Goal: Information Seeking & Learning: Learn about a topic

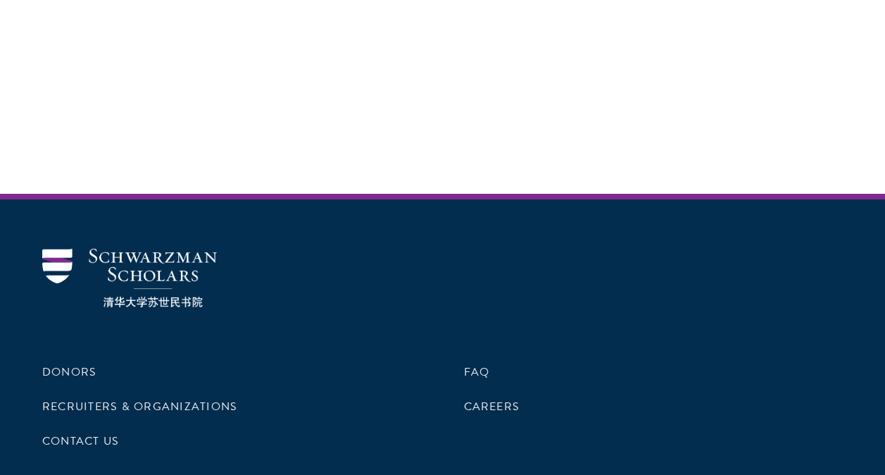
scroll to position [4087, 0]
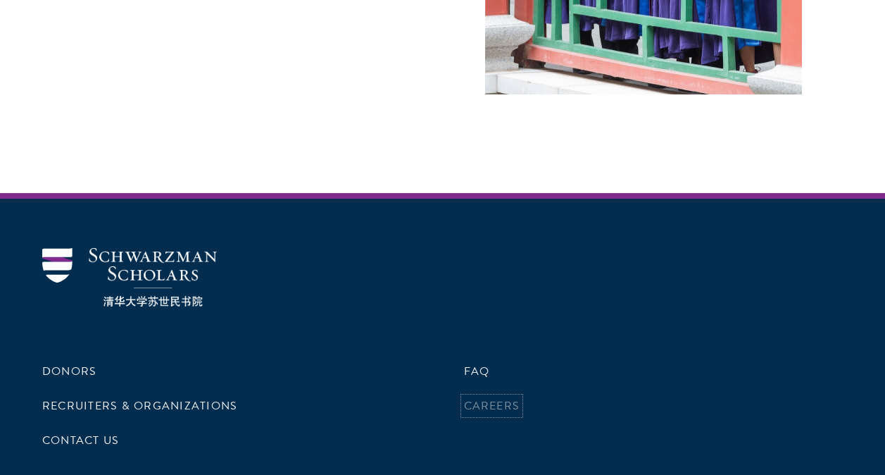
click at [499, 397] on link "Careers" at bounding box center [492, 405] width 56 height 17
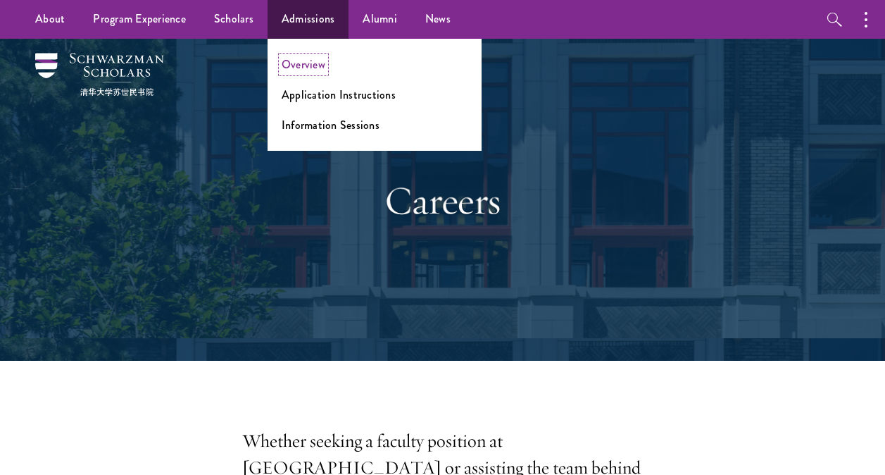
click at [308, 65] on link "Overview" at bounding box center [304, 64] width 44 height 16
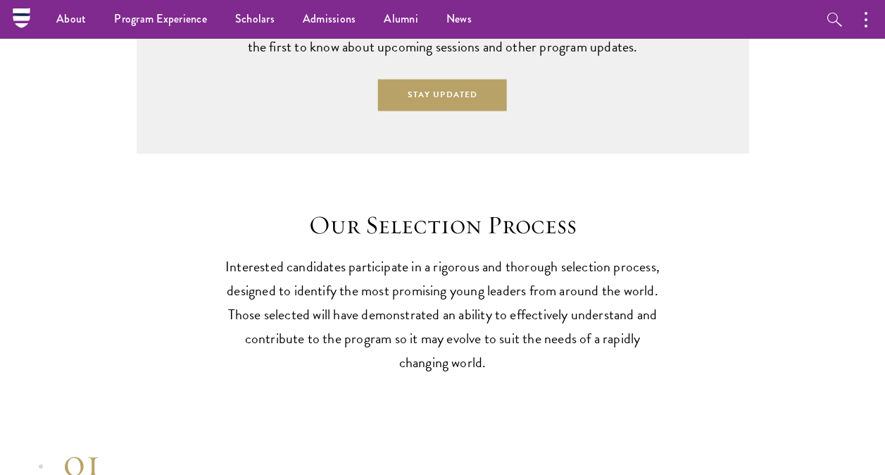
scroll to position [3099, 0]
